Goal: Transaction & Acquisition: Purchase product/service

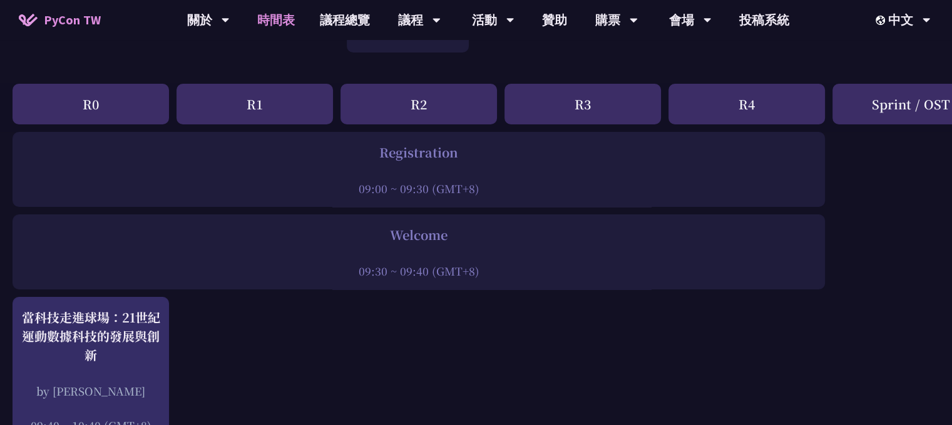
scroll to position [125, 0]
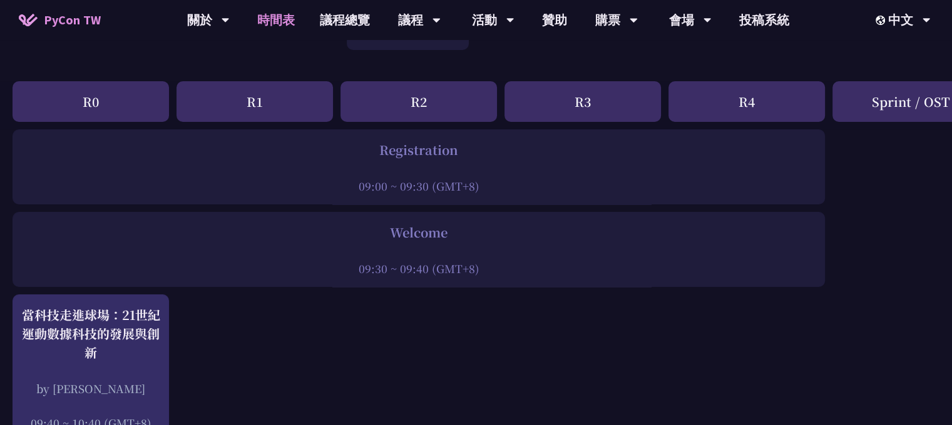
click at [286, 110] on div "R1" at bounding box center [254, 101] width 156 height 41
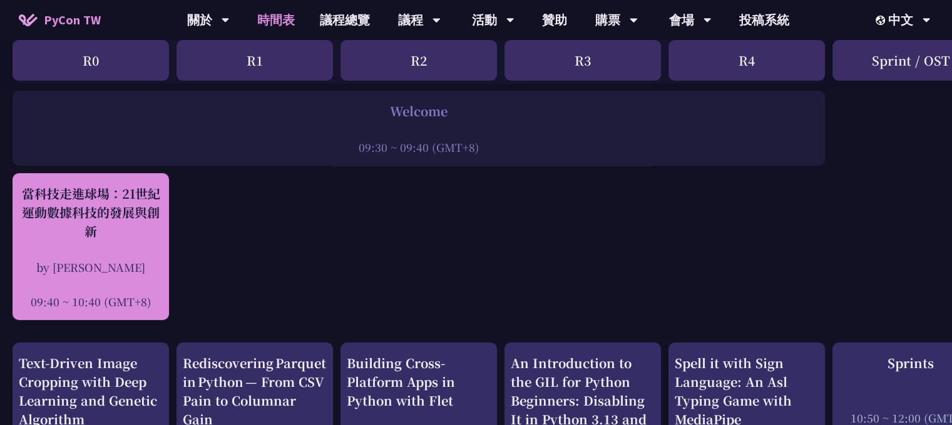
scroll to position [250, 0]
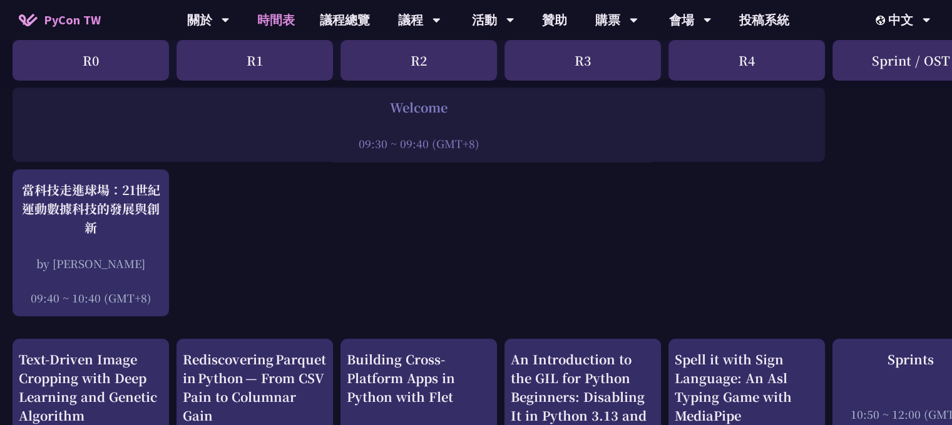
drag, startPoint x: 380, startPoint y: 112, endPoint x: 404, endPoint y: 116, distance: 24.2
click at [388, 110] on div "Welcome" at bounding box center [419, 107] width 800 height 19
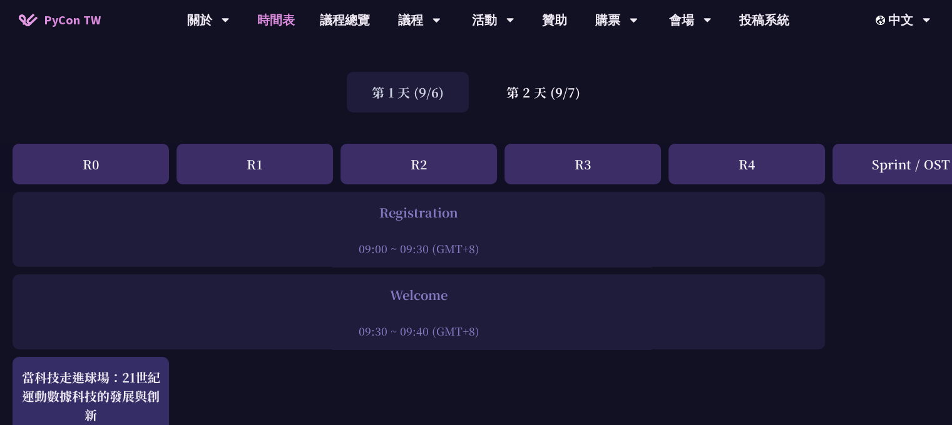
click at [255, 170] on div "R1" at bounding box center [254, 164] width 156 height 41
click at [884, 173] on div "Sprint / OST" at bounding box center [910, 164] width 156 height 41
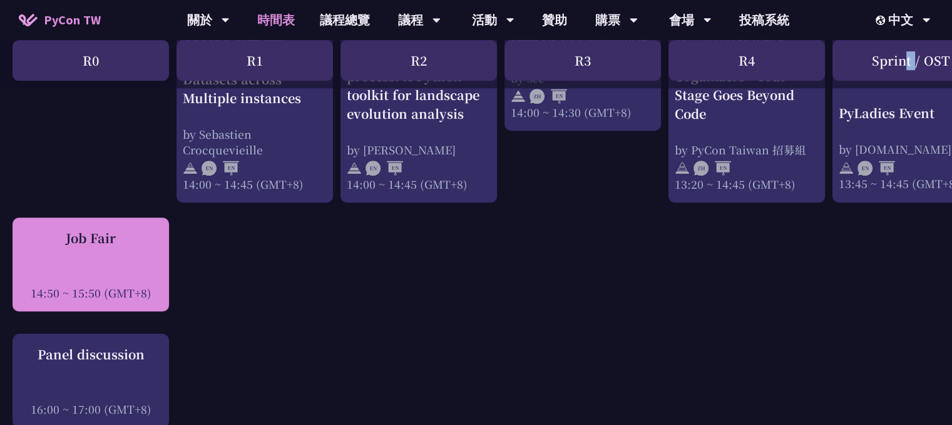
scroll to position [1439, 0]
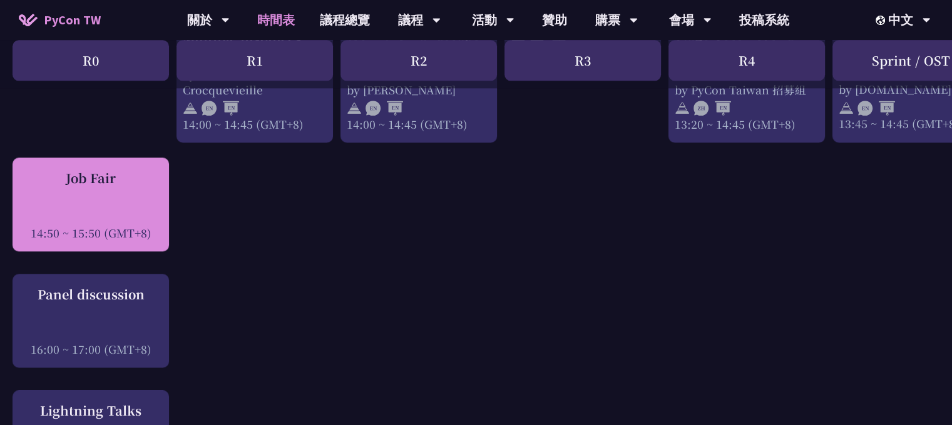
click at [112, 181] on div "Job Fair 14:50 ~ 15:50 (GMT+8)" at bounding box center [91, 205] width 144 height 72
click at [126, 195] on div "Job Fair 14:50 ~ 15:50 (GMT+8)" at bounding box center [91, 205] width 144 height 72
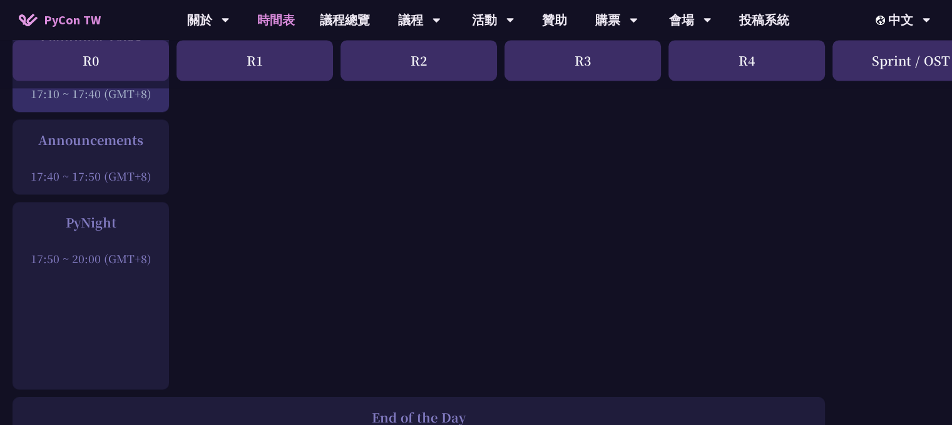
scroll to position [1815, 0]
drag, startPoint x: 38, startPoint y: 247, endPoint x: 138, endPoint y: 250, distance: 100.2
click at [138, 250] on div "17:50 ~ 20:00 (GMT+8)" at bounding box center [91, 256] width 144 height 16
click at [165, 255] on div "PyNight 17:50 ~ 20:00 (GMT+8)" at bounding box center [91, 293] width 156 height 188
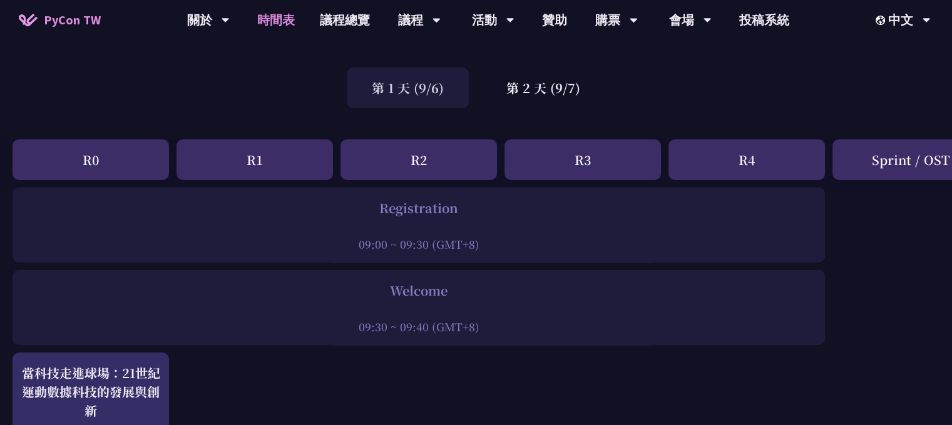
scroll to position [0, 0]
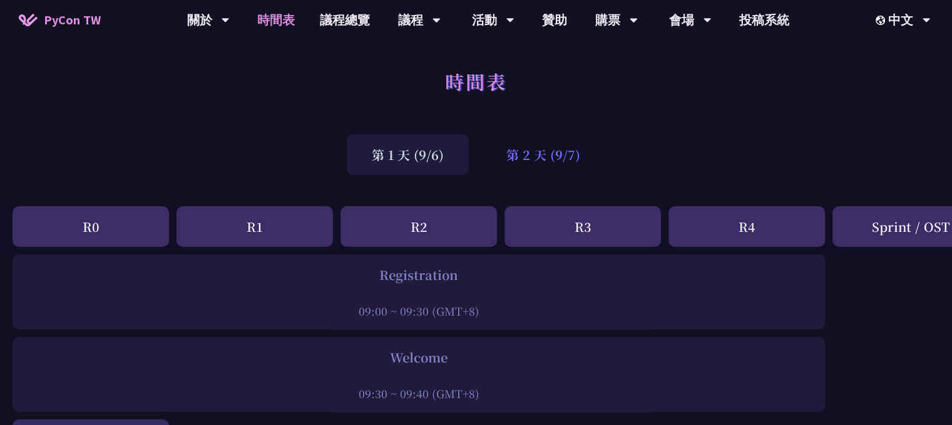
click at [552, 151] on div "第 2 天 (9/7)" at bounding box center [543, 155] width 124 height 41
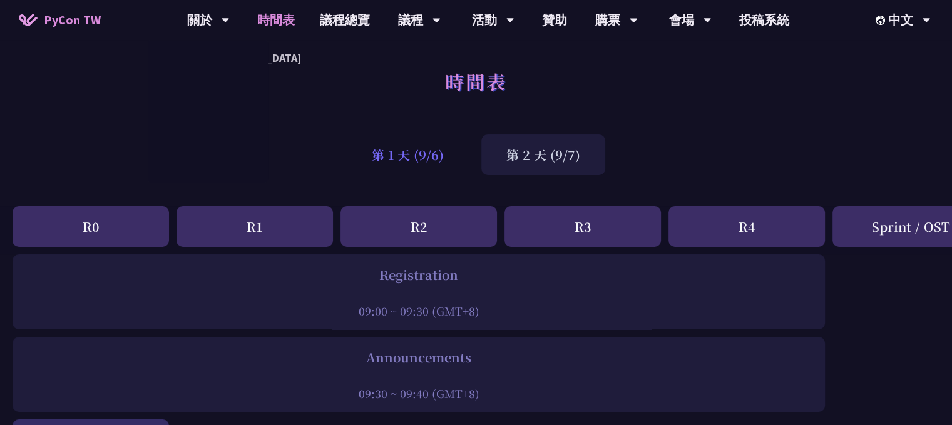
click at [368, 151] on div "第 1 天 (9/6)" at bounding box center [408, 155] width 122 height 41
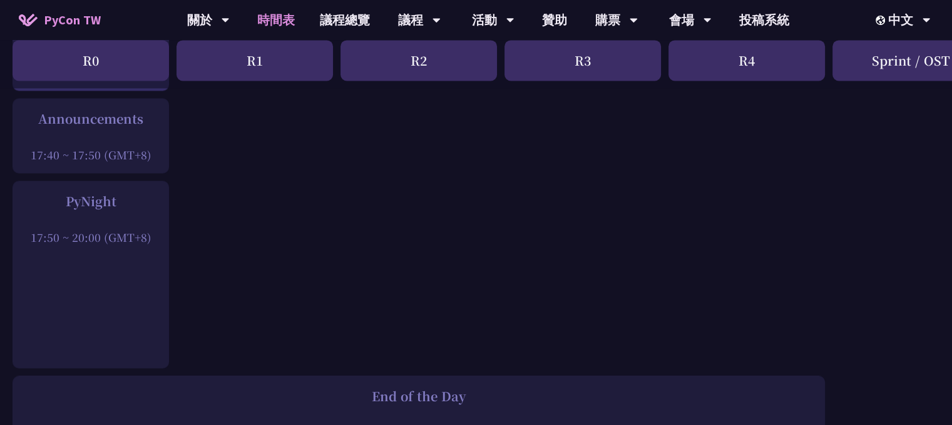
scroll to position [1815, 0]
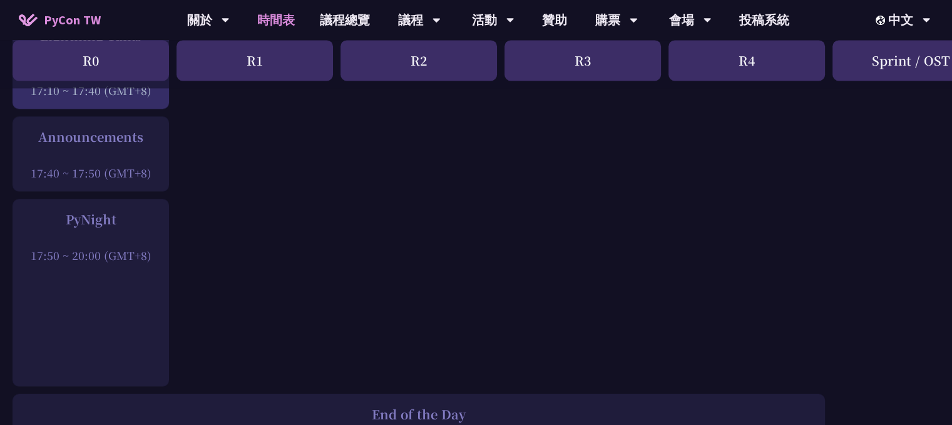
drag, startPoint x: 70, startPoint y: 208, endPoint x: 115, endPoint y: 213, distance: 44.7
click at [116, 213] on div "PyNight" at bounding box center [91, 219] width 144 height 19
click at [74, 215] on div "PyNight" at bounding box center [91, 219] width 144 height 19
drag, startPoint x: 53, startPoint y: 215, endPoint x: 115, endPoint y: 215, distance: 62.6
click at [115, 215] on div "PyNight" at bounding box center [91, 219] width 144 height 19
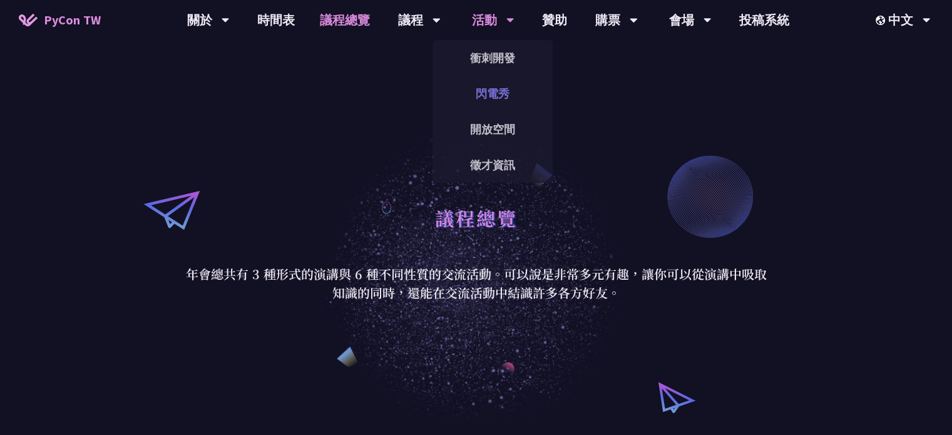
click at [502, 97] on link "閃電秀" at bounding box center [492, 93] width 120 height 29
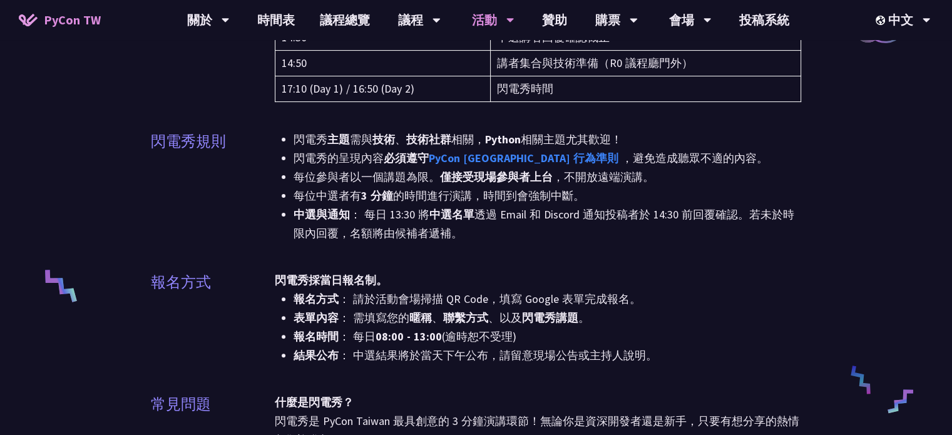
scroll to position [375, 0]
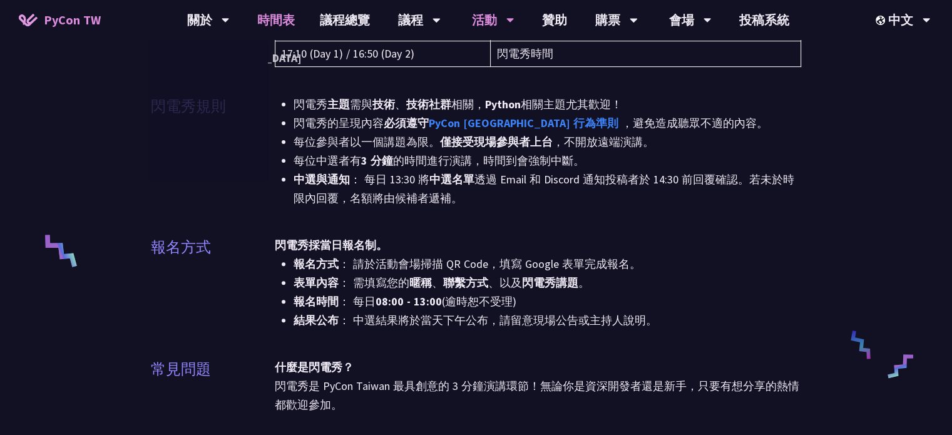
click at [284, 18] on link "時間表" at bounding box center [276, 20] width 63 height 40
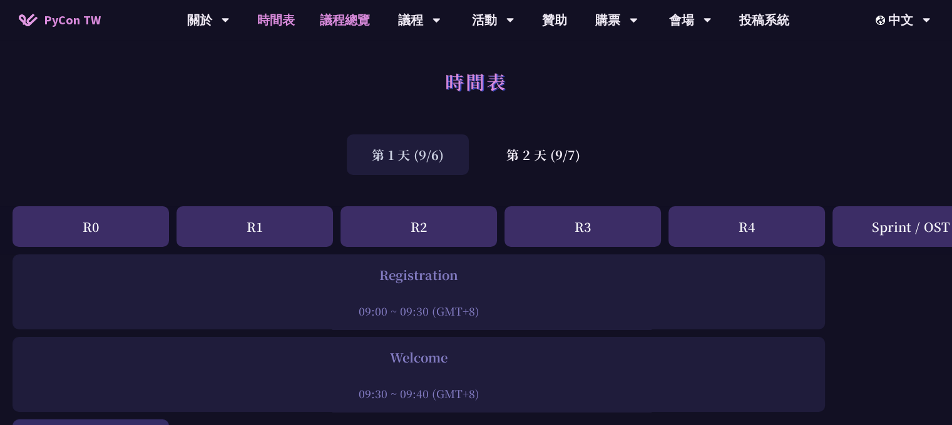
click at [342, 26] on link "議程總覽" at bounding box center [344, 20] width 75 height 40
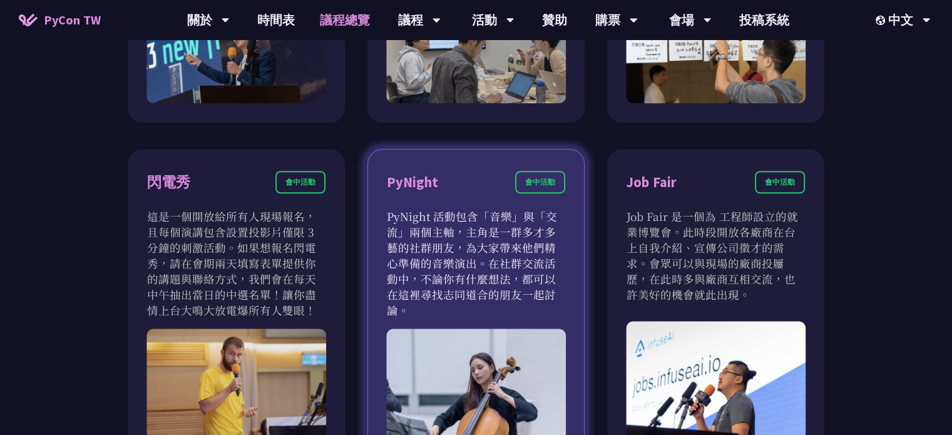
scroll to position [1064, 0]
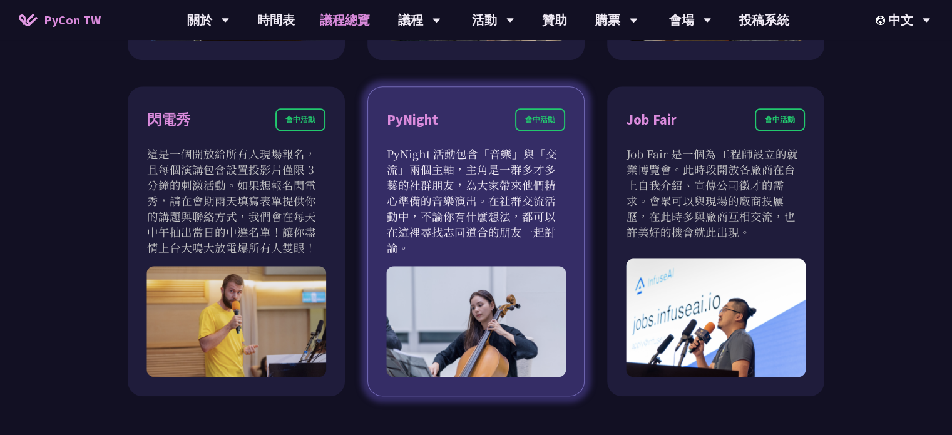
click at [501, 212] on p "PyNight 活動包含「音樂」與「交流」兩個主軸，主角是一群多才多藝的社群朋友，為大家帶來他們精心準備的音樂演出。在社群交流活動中，不論你有什麼想法，都可以…" at bounding box center [476, 201] width 178 height 110
click at [452, 152] on p "PyNight 活動包含「音樂」與「交流」兩個主軸，主角是一群多才多藝的社群朋友，為大家帶來他們精心準備的音樂演出。在社群交流活動中，不論你有什麼想法，都可以…" at bounding box center [476, 201] width 178 height 110
click at [427, 122] on div "PyNight" at bounding box center [412, 120] width 51 height 22
click at [536, 123] on div "會中活動" at bounding box center [540, 119] width 50 height 23
click at [541, 122] on div "會中活動" at bounding box center [540, 119] width 50 height 23
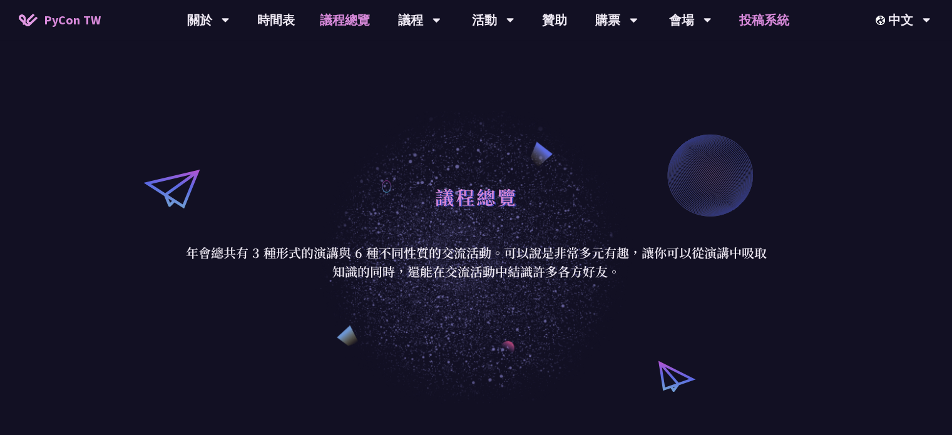
scroll to position [0, 0]
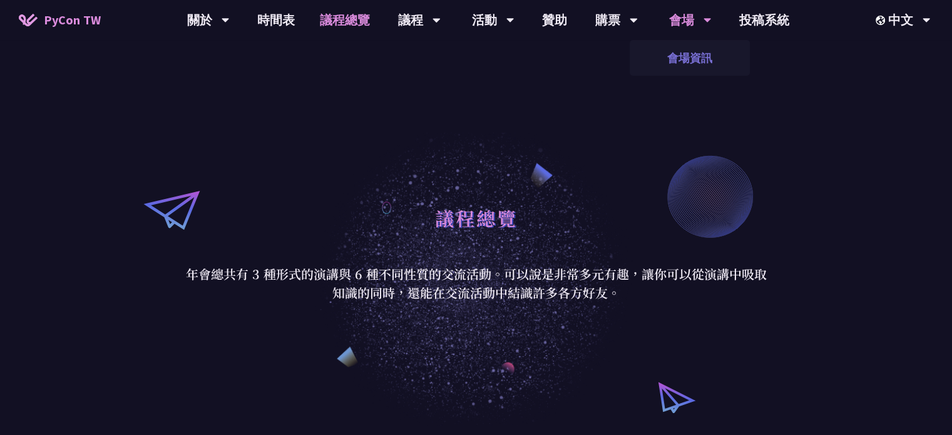
click at [686, 46] on link "會場資訊" at bounding box center [689, 57] width 120 height 29
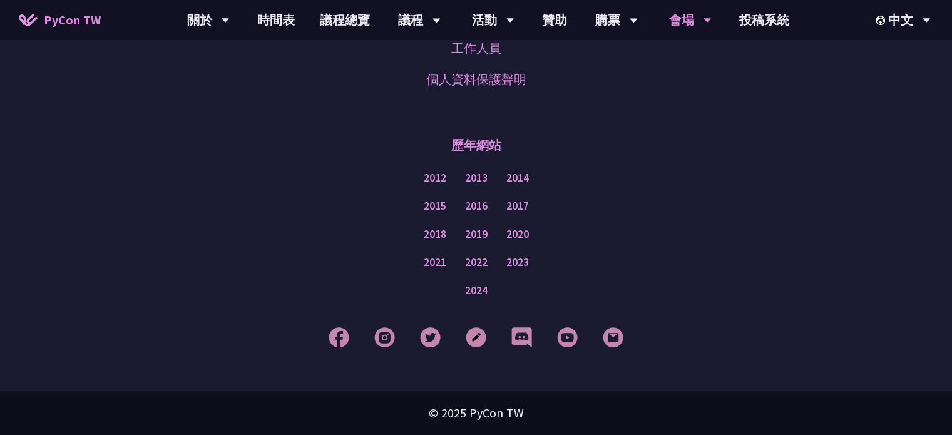
scroll to position [1917, 0]
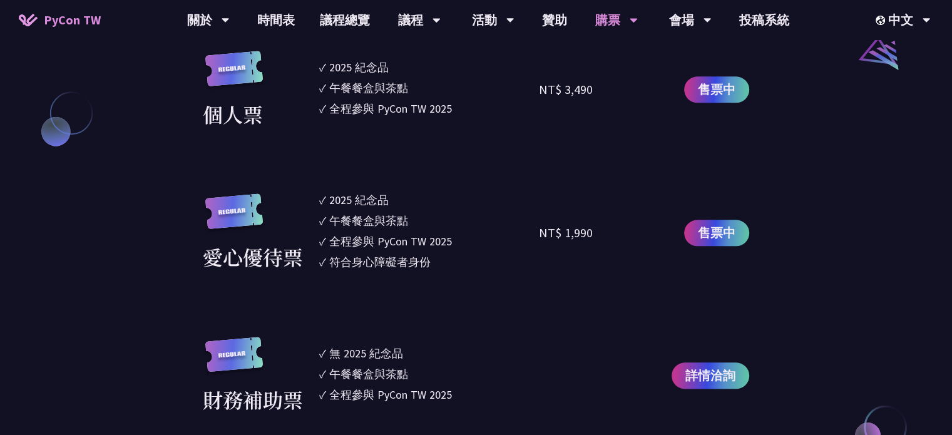
scroll to position [1377, 0]
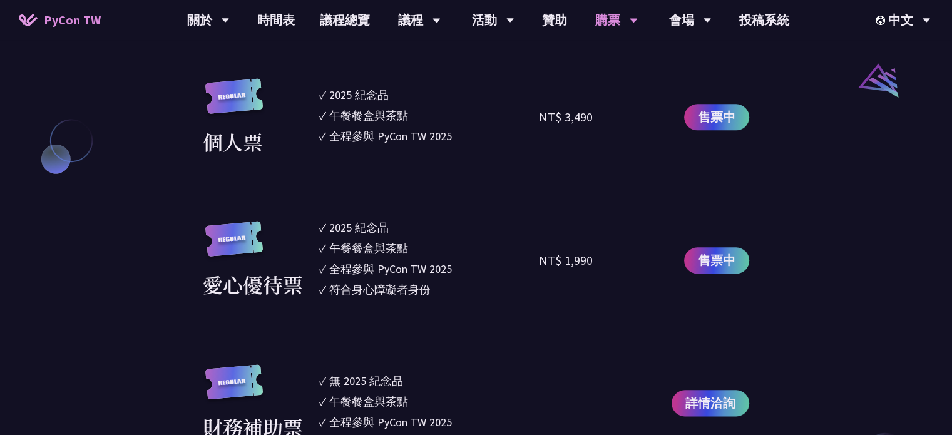
drag, startPoint x: 330, startPoint y: 138, endPoint x: 452, endPoint y: 138, distance: 122.0
click at [449, 138] on li "✓ 全程參與 PyCon TW 2025" at bounding box center [429, 136] width 220 height 17
click at [463, 139] on li "✓ 全程參與 PyCon TW 2025" at bounding box center [429, 136] width 220 height 17
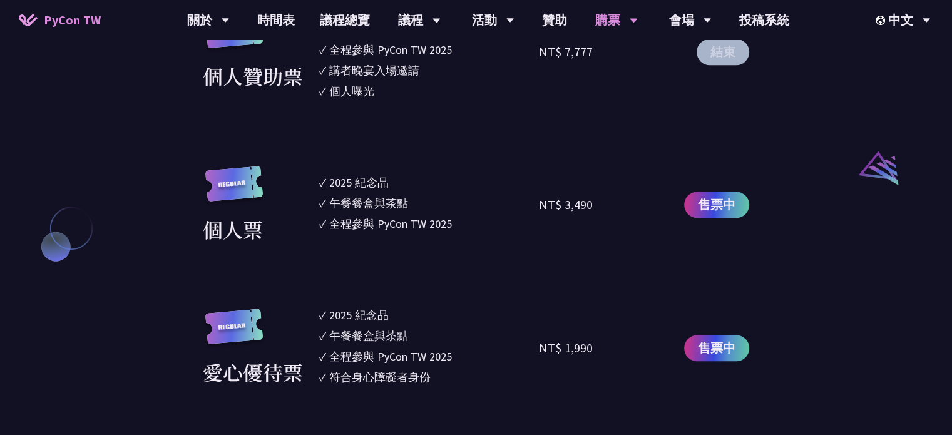
scroll to position [1314, 0]
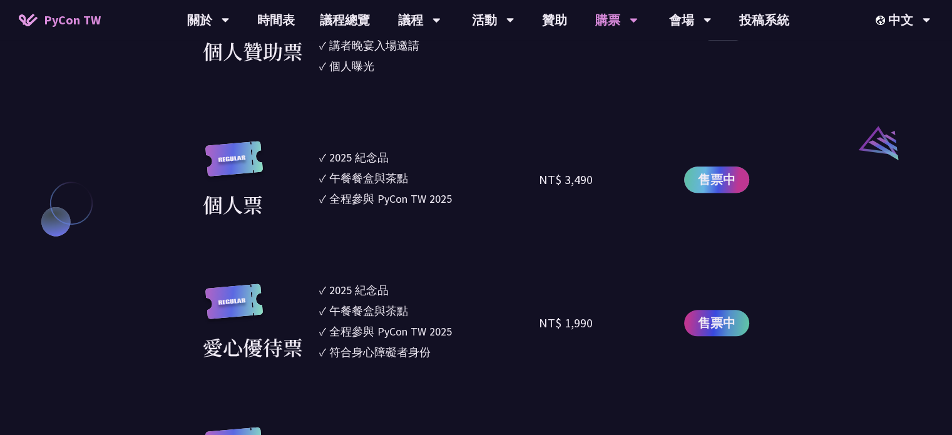
click at [708, 177] on span "售票中" at bounding box center [717, 179] width 38 height 19
